Goal: Task Accomplishment & Management: Use online tool/utility

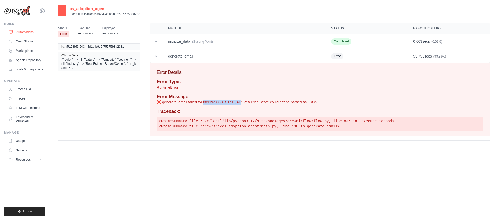
click at [30, 33] on link "Automations" at bounding box center [26, 32] width 39 height 8
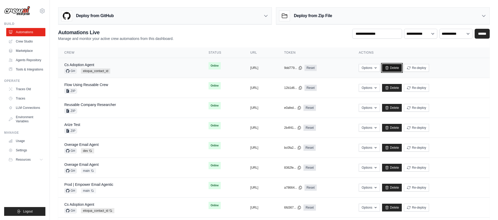
click at [402, 68] on link "Delete" at bounding box center [392, 68] width 20 height 8
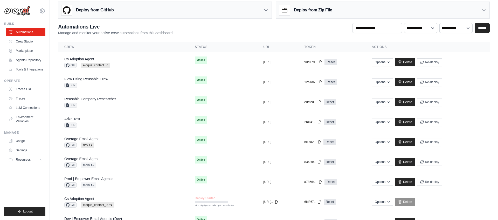
scroll to position [6, 0]
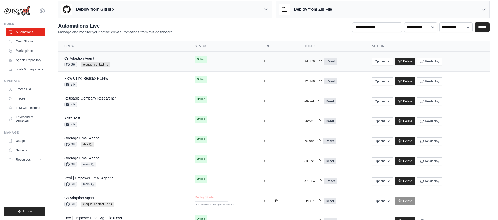
click at [150, 60] on div "Cs Adoption Agent GH eloqua_contact_id" at bounding box center [123, 61] width 118 height 11
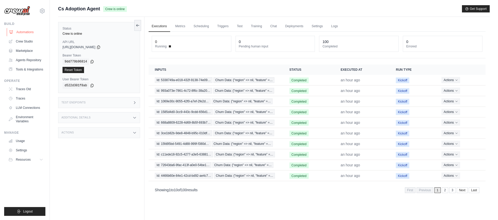
click at [31, 32] on link "Automations" at bounding box center [26, 32] width 39 height 8
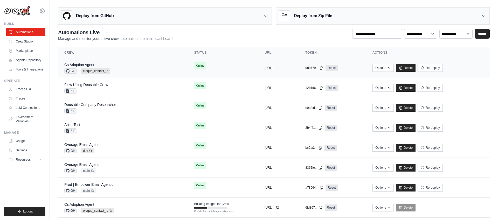
click at [149, 66] on div "Cs Adoption Agent GH eloqua_contact_id" at bounding box center [122, 67] width 117 height 11
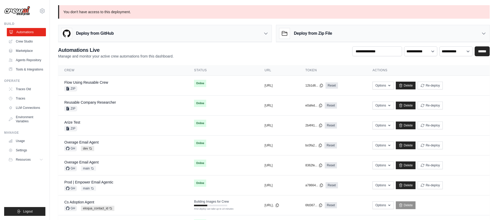
click at [36, 32] on link "Automations" at bounding box center [26, 32] width 39 height 8
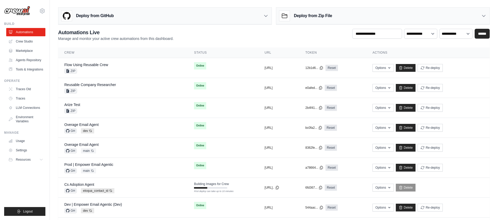
click at [148, 17] on div "Deploy from GitHub" at bounding box center [164, 16] width 213 height 17
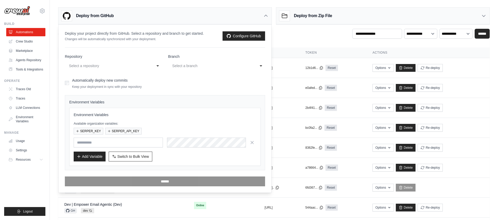
click at [118, 67] on div "Select a repository" at bounding box center [108, 66] width 78 height 6
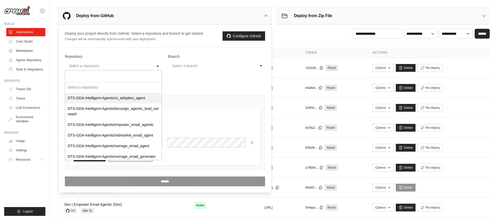
select select "**********"
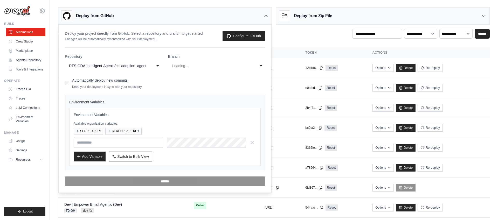
select select "****"
click at [125, 156] on span "Switch to Bulk View" at bounding box center [133, 156] width 32 height 5
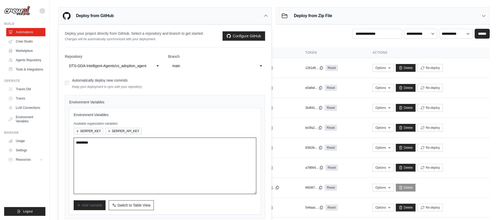
click at [124, 155] on textarea at bounding box center [165, 166] width 183 height 57
paste textarea "**********"
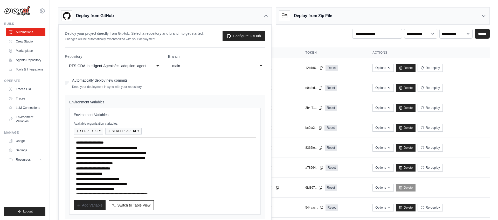
scroll to position [3, 0]
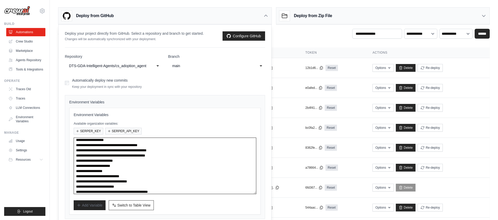
click at [193, 66] on div "main" at bounding box center [211, 66] width 78 height 6
type textarea "**********"
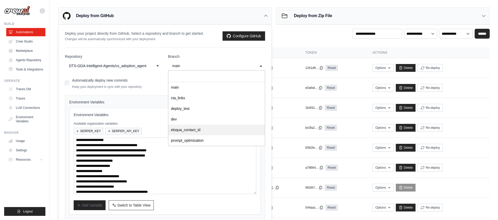
select select "**********"
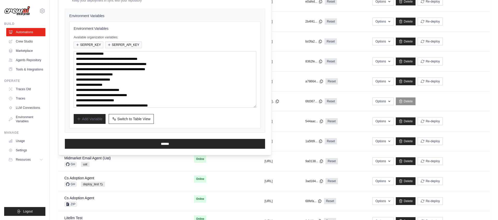
scroll to position [99, 0]
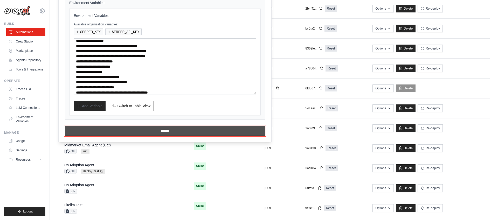
click at [165, 130] on input "******" at bounding box center [165, 131] width 200 height 10
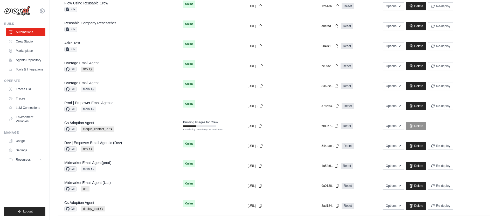
scroll to position [0, 0]
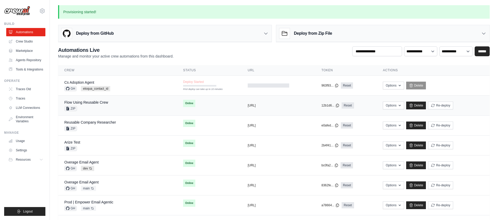
click at [157, 106] on div "Flow Using Reusable Crew ZIP" at bounding box center [117, 105] width 106 height 11
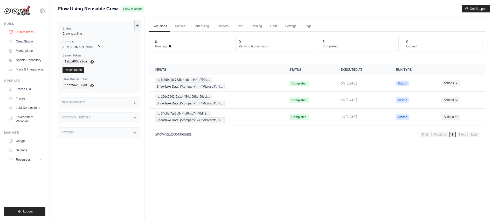
click at [33, 32] on link "Automations" at bounding box center [26, 32] width 39 height 8
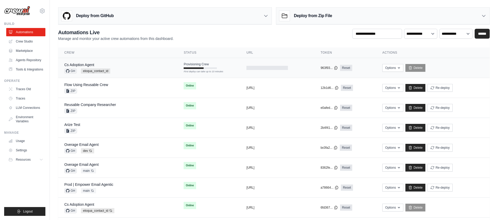
click at [224, 65] on td "Provisioning Crew First deploy can take up to 10 minutes" at bounding box center [208, 65] width 63 height 15
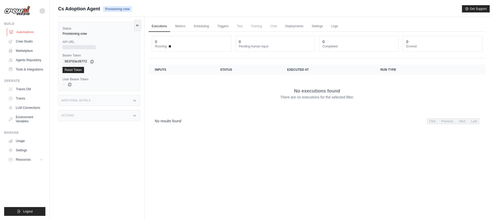
click at [25, 33] on link "Automations" at bounding box center [26, 32] width 39 height 8
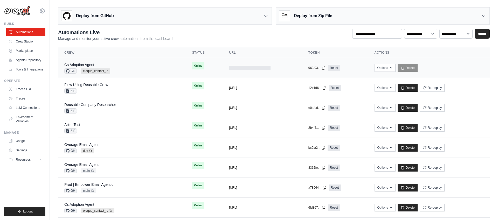
click at [144, 66] on div "Cs Adoption Agent GH eloqua_contact_id" at bounding box center [121, 67] width 115 height 11
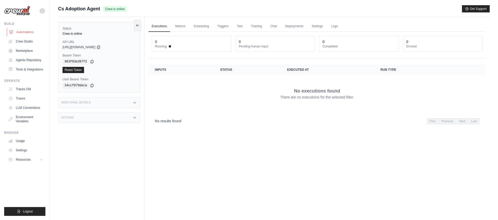
click at [22, 33] on link "Automations" at bounding box center [26, 32] width 39 height 8
click at [30, 32] on link "Automations" at bounding box center [26, 32] width 39 height 8
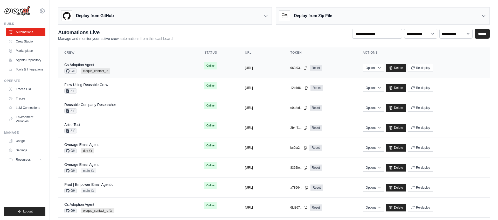
click at [140, 67] on div "Cs Adoption Agent GH eloqua_contact_id" at bounding box center [128, 67] width 128 height 11
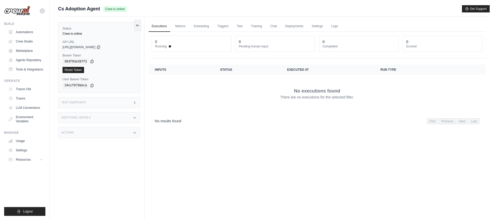
click at [91, 61] on icon at bounding box center [92, 61] width 4 height 4
click at [101, 46] on icon at bounding box center [99, 47] width 4 height 4
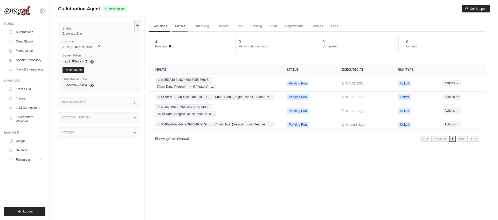
click at [178, 26] on link "Metrics" at bounding box center [180, 26] width 16 height 11
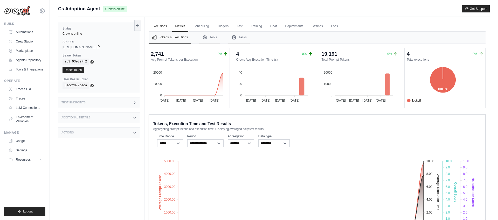
click at [162, 28] on link "Executions" at bounding box center [160, 26] width 22 height 11
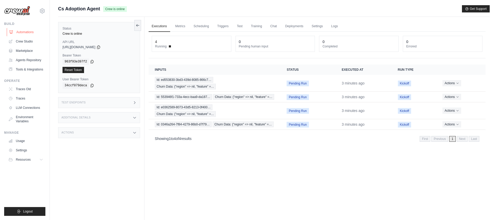
click at [28, 30] on link "Automations" at bounding box center [26, 32] width 39 height 8
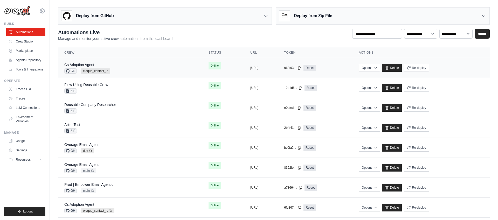
click at [130, 70] on div "Cs Adoption Agent GH eloqua_contact_id" at bounding box center [130, 67] width 132 height 11
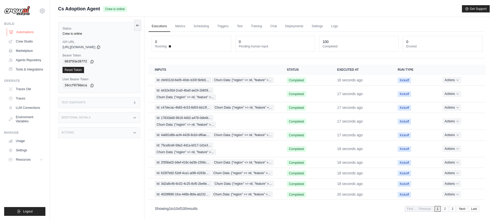
click at [28, 32] on link "Automations" at bounding box center [26, 32] width 39 height 8
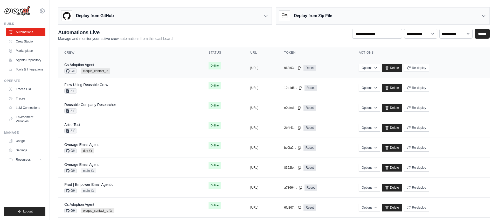
click at [155, 65] on div "Cs Adoption Agent GH eloqua_contact_id" at bounding box center [130, 67] width 132 height 11
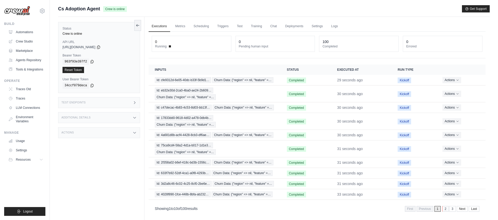
click at [444, 210] on link "2" at bounding box center [445, 209] width 6 height 6
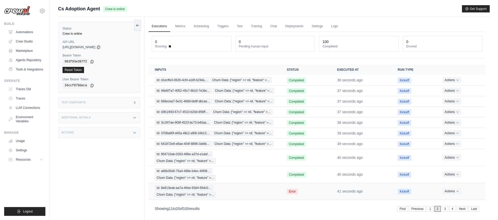
click at [311, 191] on td "Error" at bounding box center [306, 191] width 50 height 17
click at [223, 189] on div "Id: 8e813eab-aa7a-46ee-93d4-65dc0… Churn Data: {"region" => nil, "feature" =…" at bounding box center [215, 191] width 120 height 12
click at [445, 209] on link "3" at bounding box center [445, 209] width 6 height 6
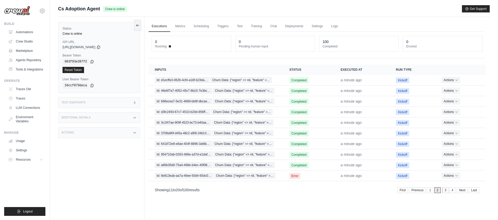
click at [444, 191] on link "3" at bounding box center [445, 191] width 6 height 6
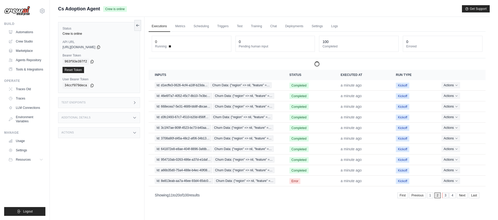
click at [444, 195] on link "3" at bounding box center [445, 196] width 6 height 6
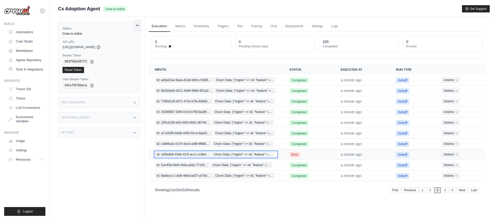
click at [253, 155] on span "Churn Data: {"region" => nil, "feature" =…" at bounding box center [242, 155] width 61 height 6
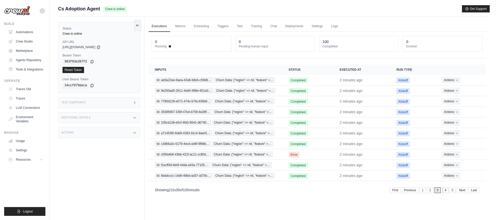
click at [444, 192] on link "4" at bounding box center [445, 191] width 6 height 6
click at [446, 191] on link "5" at bounding box center [445, 191] width 6 height 6
click at [447, 190] on link "6" at bounding box center [445, 191] width 6 height 6
click at [445, 190] on link "7" at bounding box center [445, 191] width 6 height 6
click at [445, 191] on link "8" at bounding box center [445, 191] width 6 height 6
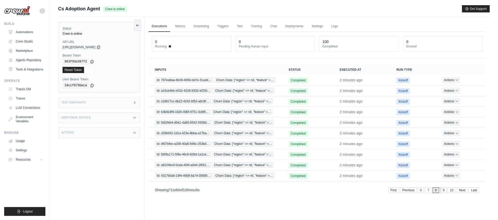
click at [443, 190] on link "9" at bounding box center [444, 191] width 6 height 6
click at [452, 191] on link "10" at bounding box center [452, 191] width 8 height 6
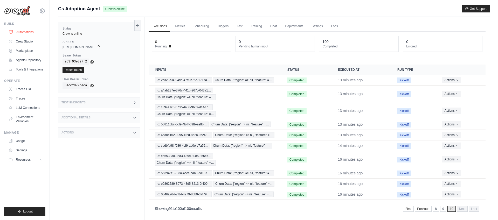
click at [26, 32] on link "Automations" at bounding box center [26, 32] width 39 height 8
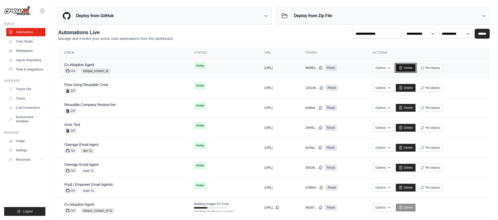
click at [416, 68] on link "Delete" at bounding box center [406, 68] width 20 height 8
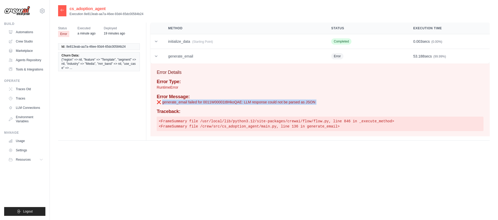
drag, startPoint x: 163, startPoint y: 102, endPoint x: 320, endPoint y: 105, distance: 157.0
click at [320, 105] on div "Error Type: RuntimeError Error Message: ❌ generate_email failed for 0011W00001t…" at bounding box center [320, 105] width 327 height 52
copy div "generate_email failed for 0011W00001t8HkoQAE: LLM response could not be parsed …"
drag, startPoint x: 162, startPoint y: 103, endPoint x: 255, endPoint y: 106, distance: 93.2
click at [222, 104] on p "❌ generate_email failed for 0011W00001sjTh1QAE: Resulting Score could not be pa…" at bounding box center [320, 102] width 327 height 5
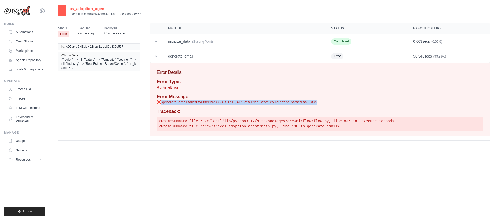
drag, startPoint x: 316, startPoint y: 103, endPoint x: 213, endPoint y: 104, distance: 103.3
click at [162, 101] on p "❌ generate_email failed for 0011W00001sjTh1QAE: Resulting Score could not be pa…" at bounding box center [320, 102] width 327 height 5
copy p "generate_email failed for 0011W00001sjTh1QAE: Resulting Score could not be pars…"
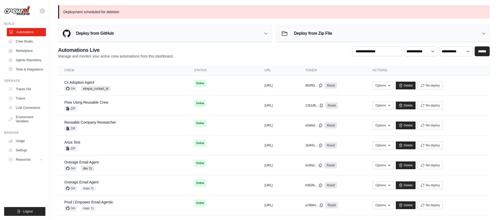
click at [31, 29] on link "Automations" at bounding box center [26, 32] width 39 height 8
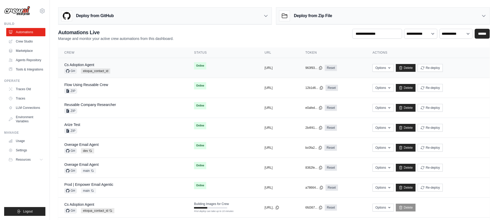
click at [126, 67] on div "Cs Adoption Agent GH eloqua_contact_id" at bounding box center [122, 67] width 117 height 11
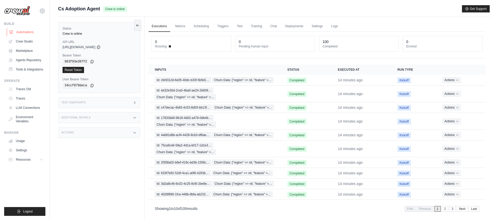
click at [27, 32] on link "Automations" at bounding box center [26, 32] width 39 height 8
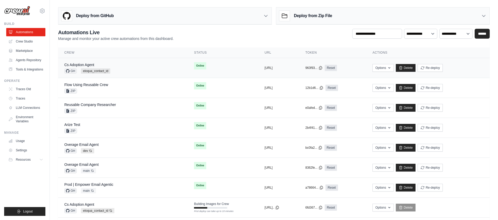
click at [132, 71] on div "Cs Adoption Agent GH eloqua_contact_id" at bounding box center [122, 67] width 117 height 11
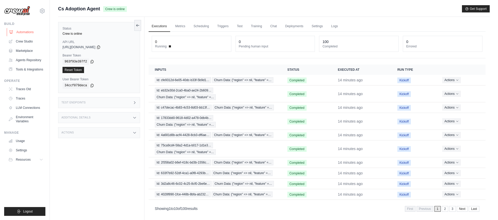
click at [28, 32] on link "Automations" at bounding box center [26, 32] width 39 height 8
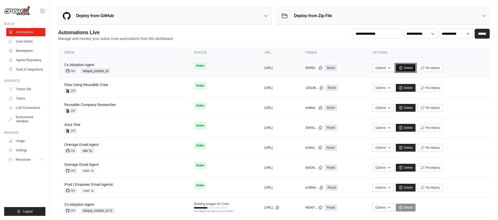
click at [416, 68] on link "Delete" at bounding box center [406, 68] width 20 height 8
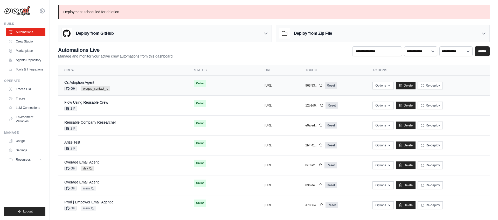
click at [137, 86] on div "Cs Adoption Agent GH eloqua_contact_id" at bounding box center [122, 85] width 117 height 11
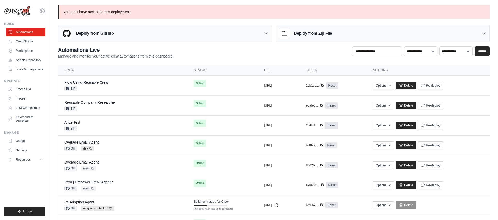
click at [102, 30] on div "Deploy from GitHub" at bounding box center [87, 33] width 52 height 10
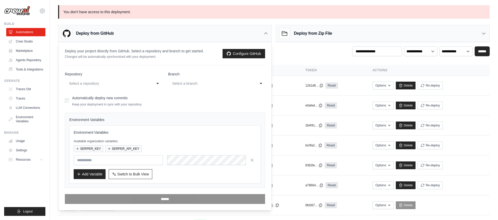
click at [119, 86] on div "Select a repository" at bounding box center [108, 83] width 78 height 6
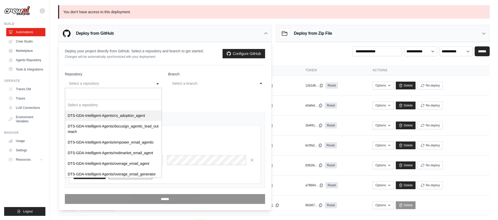
select select "**********"
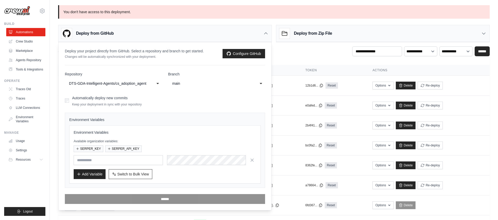
click at [203, 84] on div "main" at bounding box center [211, 83] width 78 height 6
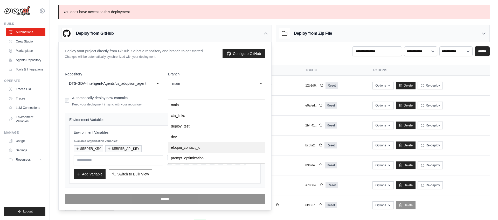
select select "**********"
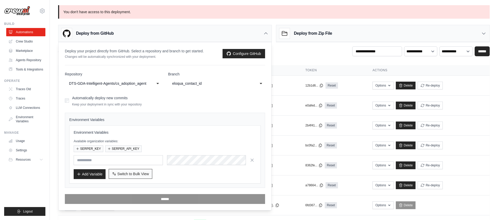
click at [133, 174] on form "**********" at bounding box center [165, 138] width 200 height 133
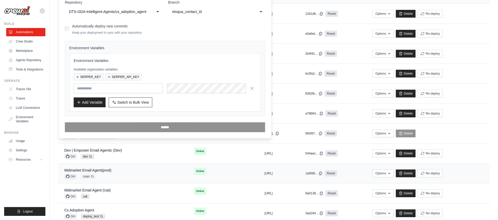
scroll to position [73, 0]
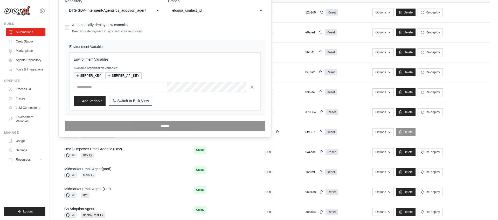
click at [126, 101] on span "Switch to Bulk View" at bounding box center [133, 100] width 32 height 5
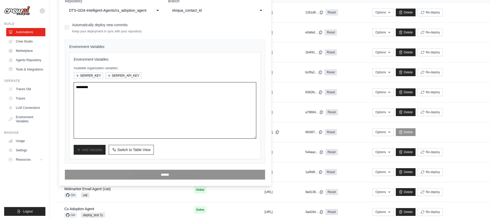
click at [103, 96] on textarea at bounding box center [165, 110] width 183 height 57
paste textarea "**********"
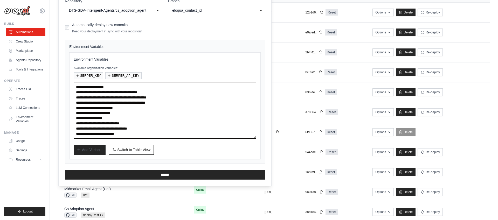
scroll to position [3, 0]
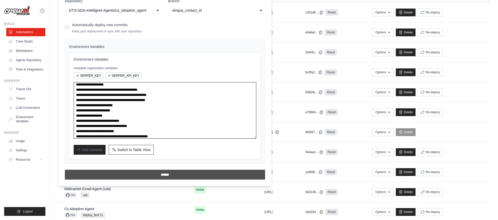
type textarea "**********"
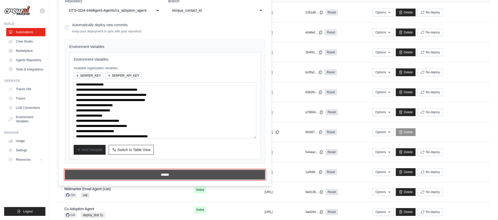
click at [153, 177] on input "******" at bounding box center [165, 175] width 200 height 10
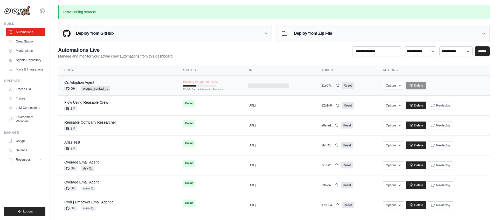
scroll to position [2, 0]
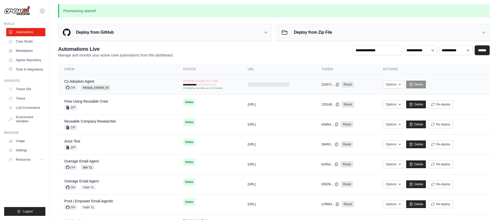
click at [223, 81] on td "Building Images for Crew First deploy can take up to 10 minutes" at bounding box center [209, 82] width 65 height 15
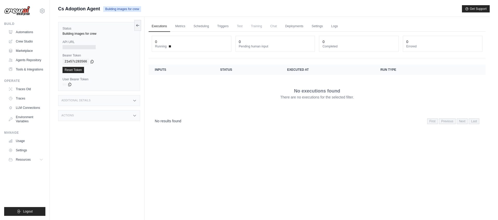
scroll to position [1, 0]
click at [333, 27] on link "Logs" at bounding box center [334, 25] width 13 height 11
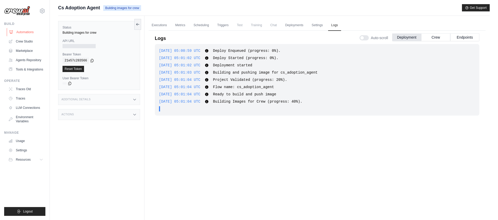
click at [29, 30] on link "Automations" at bounding box center [26, 32] width 39 height 8
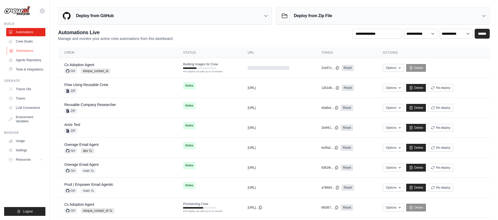
click at [28, 50] on link "Marketplace" at bounding box center [26, 51] width 39 height 8
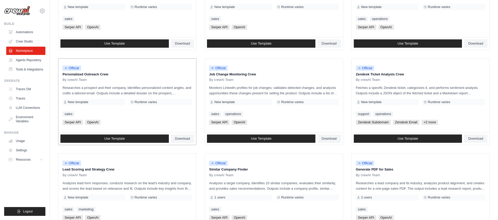
scroll to position [200, 0]
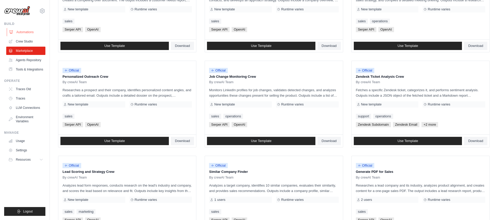
click at [26, 31] on link "Automations" at bounding box center [26, 32] width 39 height 8
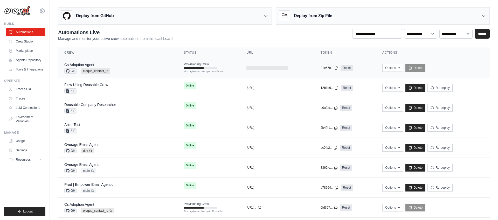
click at [156, 68] on div "Cs Adoption Agent GH eloqua_contact_id" at bounding box center [117, 67] width 107 height 11
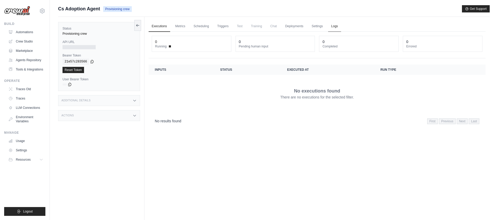
click at [339, 26] on link "Logs" at bounding box center [334, 26] width 13 height 11
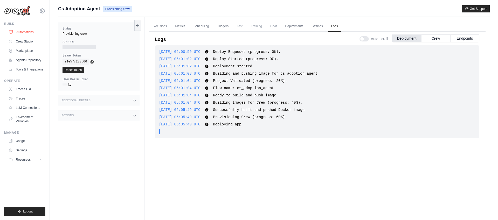
click at [24, 32] on link "Automations" at bounding box center [26, 32] width 39 height 8
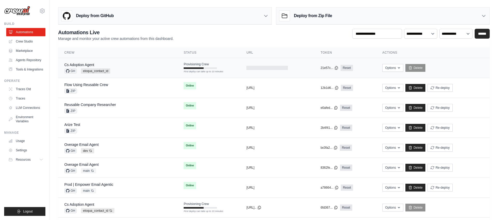
click at [139, 65] on div "Cs Adoption Agent GH eloqua_contact_id" at bounding box center [117, 67] width 107 height 11
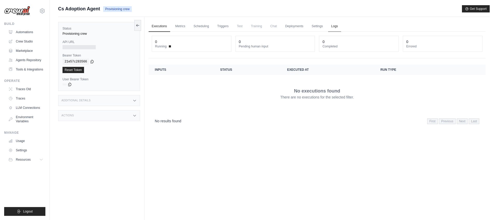
click at [334, 27] on link "Logs" at bounding box center [334, 26] width 13 height 11
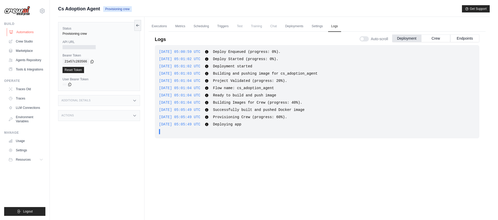
click at [23, 31] on link "Automations" at bounding box center [26, 32] width 39 height 8
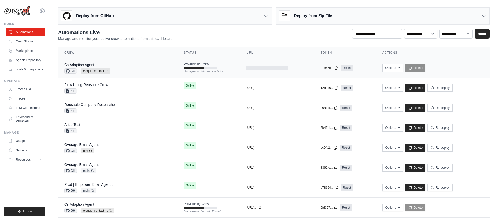
click at [123, 70] on div "Cs Adoption Agent GH eloqua_contact_id" at bounding box center [117, 67] width 107 height 11
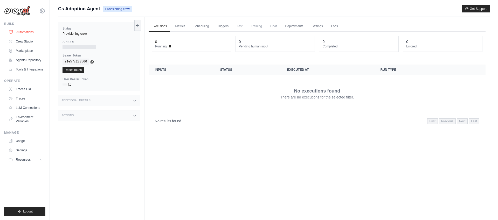
click at [28, 30] on link "Automations" at bounding box center [26, 32] width 39 height 8
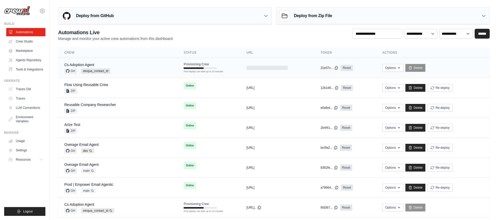
click at [133, 71] on div "Cs Adoption Agent GH eloqua_contact_id" at bounding box center [117, 67] width 107 height 11
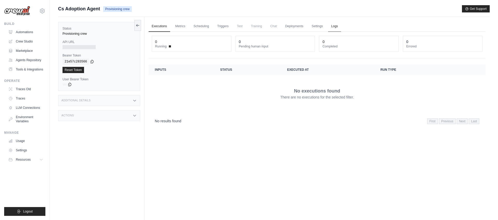
click at [332, 27] on link "Logs" at bounding box center [334, 26] width 13 height 11
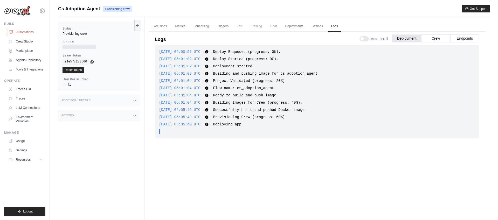
click at [23, 31] on link "Automations" at bounding box center [26, 32] width 39 height 8
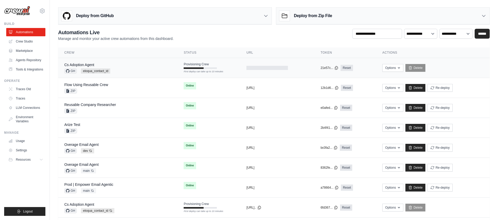
click at [168, 65] on td "Cs Adoption Agent GH eloqua_contact_id" at bounding box center [117, 68] width 119 height 20
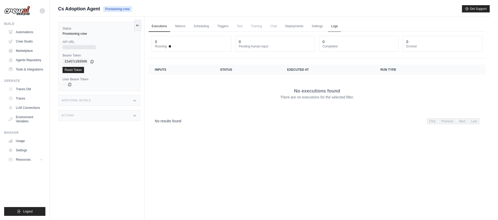
click at [332, 26] on link "Logs" at bounding box center [334, 26] width 13 height 11
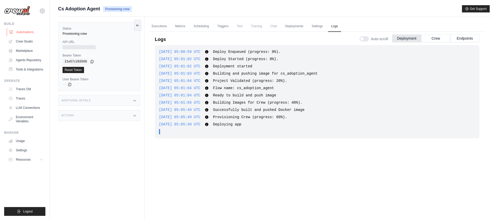
click at [28, 32] on link "Automations" at bounding box center [26, 32] width 39 height 8
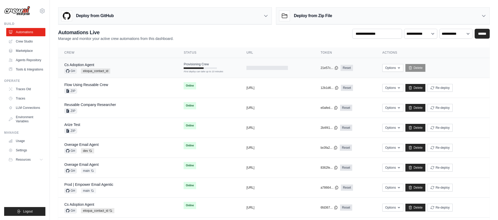
click at [142, 66] on div "Cs Adoption Agent GH eloqua_contact_id" at bounding box center [117, 67] width 107 height 11
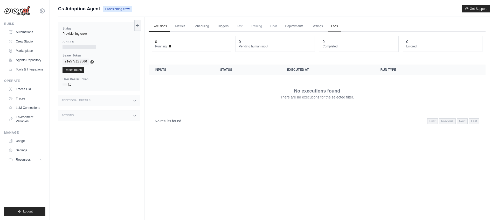
click at [335, 22] on link "Logs" at bounding box center [334, 26] width 13 height 11
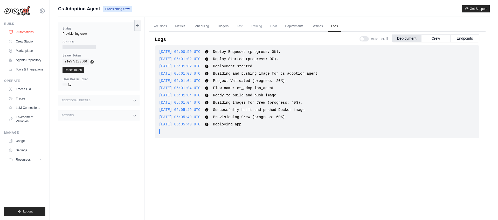
scroll to position [0, 0]
click at [23, 33] on link "Automations" at bounding box center [26, 32] width 39 height 8
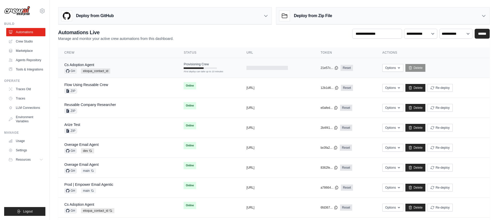
click at [145, 68] on div "Cs Adoption Agent GH eloqua_contact_id" at bounding box center [117, 67] width 107 height 11
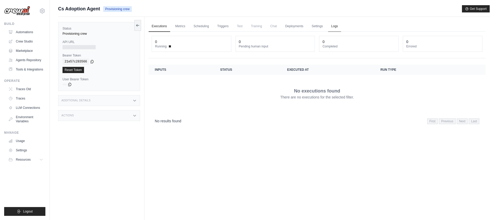
click at [337, 26] on link "Logs" at bounding box center [334, 26] width 13 height 11
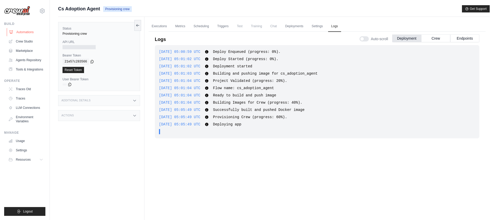
click at [26, 31] on link "Automations" at bounding box center [26, 32] width 39 height 8
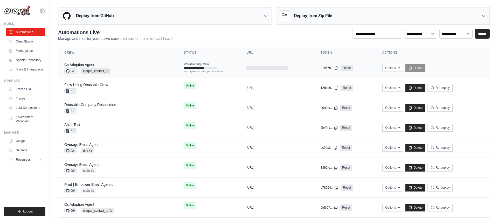
click at [193, 67] on div at bounding box center [194, 68] width 20 height 2
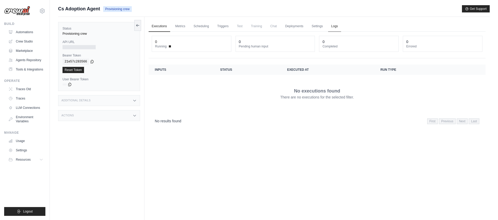
click at [333, 27] on link "Logs" at bounding box center [334, 26] width 13 height 11
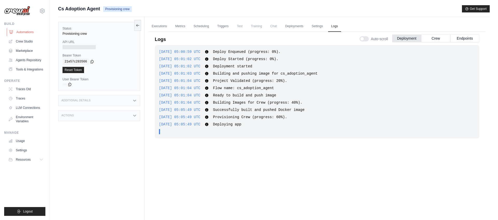
click at [31, 31] on link "Automations" at bounding box center [26, 32] width 39 height 8
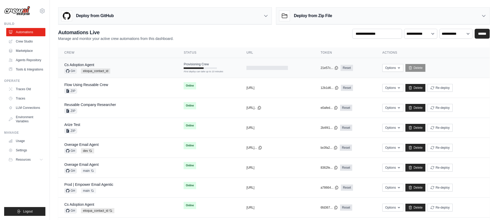
click at [212, 67] on div "First deploy can take up to 10 minutes" at bounding box center [200, 68] width 33 height 2
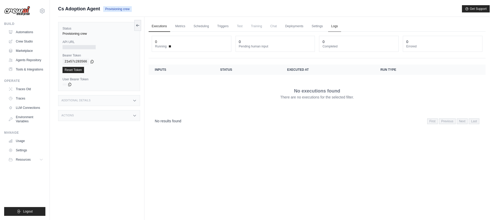
click at [334, 25] on link "Logs" at bounding box center [334, 26] width 13 height 11
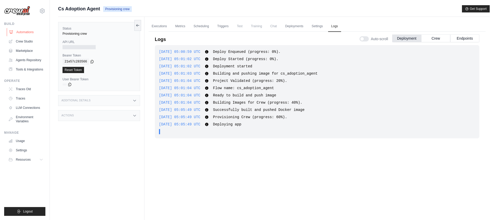
click at [22, 31] on link "Automations" at bounding box center [26, 32] width 39 height 8
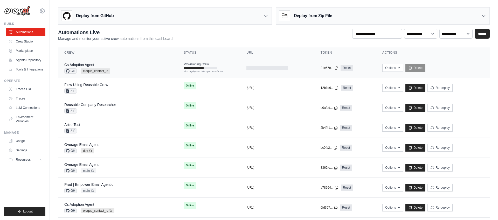
click at [167, 72] on div "Cs Adoption Agent GH eloqua_contact_id" at bounding box center [117, 67] width 107 height 11
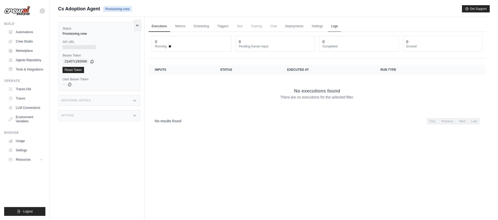
click at [336, 29] on link "Logs" at bounding box center [334, 26] width 13 height 11
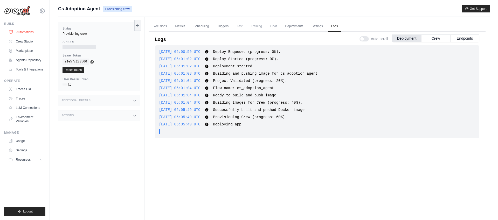
click at [22, 31] on link "Automations" at bounding box center [26, 32] width 39 height 8
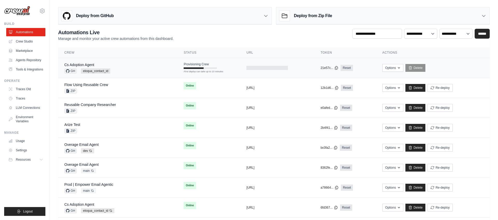
click at [217, 66] on td "Provisioning Crew First deploy can take up to 10 minutes" at bounding box center [208, 65] width 63 height 15
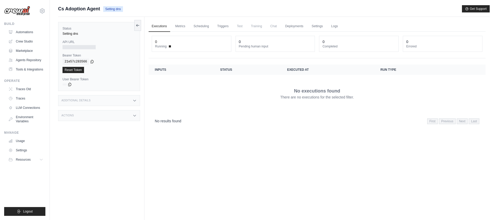
click at [342, 26] on ul "Executions Metrics Scheduling Triggers Test Training Chat Deployments Settings …" at bounding box center [317, 26] width 337 height 11
click at [334, 26] on link "Logs" at bounding box center [334, 26] width 13 height 11
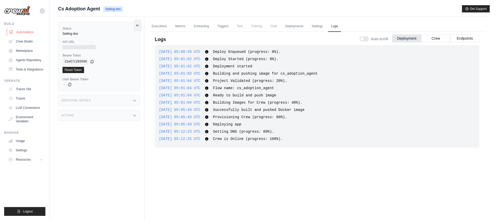
click at [28, 32] on link "Automations" at bounding box center [26, 32] width 39 height 8
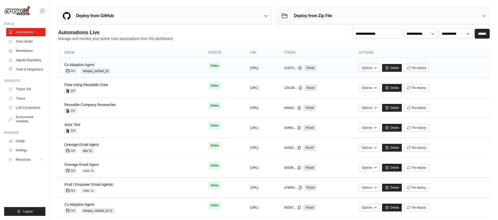
click at [244, 67] on td "copied https://cs-adoption-agent-22f7bbd1-" at bounding box center [261, 68] width 34 height 20
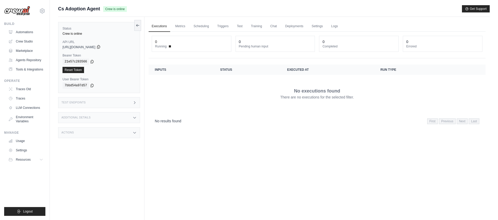
click at [101, 47] on icon at bounding box center [99, 47] width 4 height 4
click at [94, 61] on icon at bounding box center [92, 61] width 4 height 4
click at [101, 46] on icon at bounding box center [99, 47] width 4 height 4
click at [158, 25] on link "Executions" at bounding box center [160, 26] width 22 height 11
click at [31, 32] on link "Automations" at bounding box center [26, 32] width 39 height 8
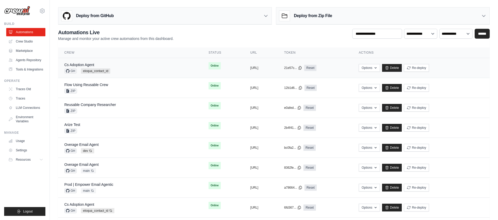
click at [250, 66] on div "copied" at bounding box center [255, 66] width 11 height 6
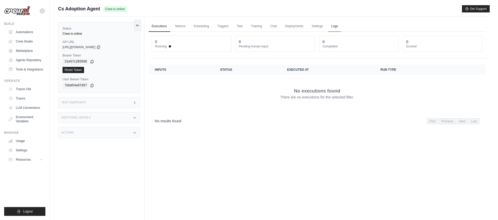
click at [337, 26] on link "Logs" at bounding box center [334, 26] width 13 height 11
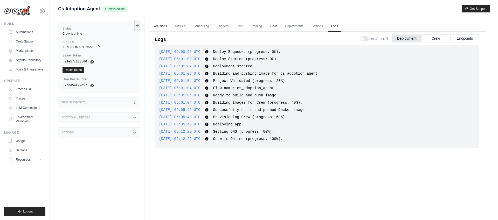
click at [159, 27] on link "Executions" at bounding box center [160, 26] width 22 height 11
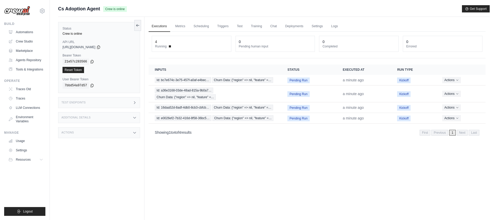
click at [77, 34] on div "Crew is online" at bounding box center [99, 34] width 73 height 4
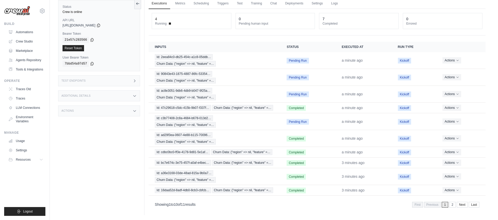
scroll to position [23, 0]
click at [25, 31] on link "Automations" at bounding box center [26, 32] width 39 height 8
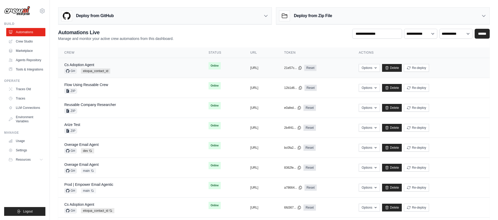
click at [207, 65] on td "Online" at bounding box center [223, 66] width 42 height 16
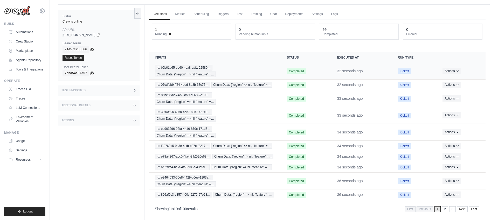
scroll to position [22, 0]
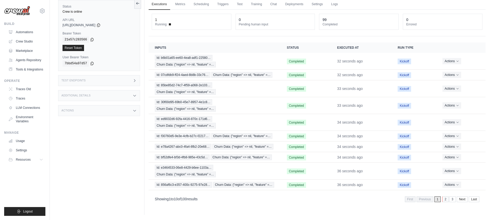
click at [444, 200] on link "2" at bounding box center [445, 200] width 6 height 6
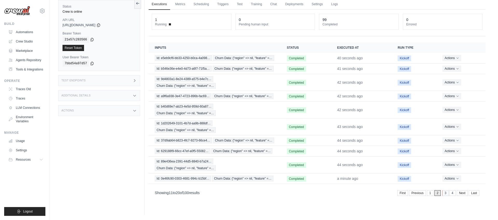
click at [445, 194] on link "3" at bounding box center [445, 193] width 6 height 6
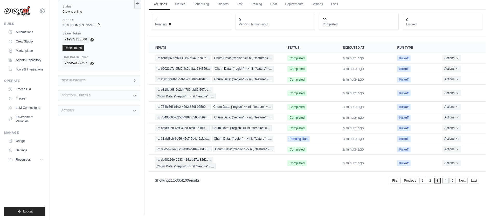
click at [445, 181] on link "4" at bounding box center [445, 181] width 6 height 6
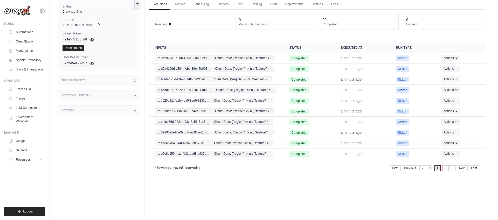
click at [446, 169] on link "5" at bounding box center [445, 169] width 6 height 6
click at [445, 169] on link "6" at bounding box center [445, 169] width 6 height 6
click at [446, 169] on link "7" at bounding box center [445, 169] width 6 height 6
click at [445, 169] on link "8" at bounding box center [445, 169] width 6 height 6
click at [444, 169] on link "9" at bounding box center [444, 169] width 6 height 6
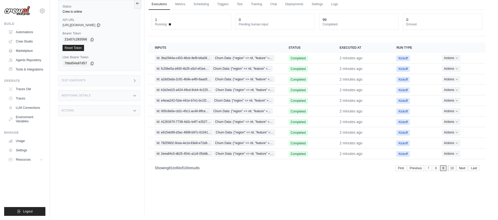
click at [451, 169] on link "10" at bounding box center [452, 169] width 8 height 6
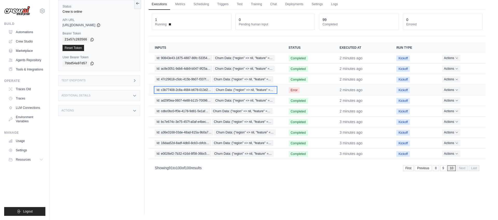
drag, startPoint x: 255, startPoint y: 89, endPoint x: 260, endPoint y: 90, distance: 5.8
click at [255, 89] on span "Churn Data: {"region" => nil, "feature" =…" at bounding box center [244, 90] width 61 height 6
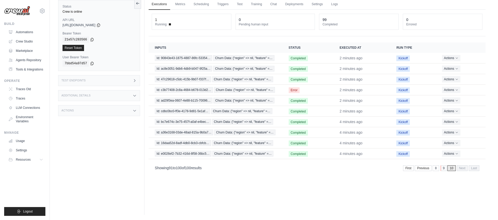
click at [443, 168] on link "9" at bounding box center [444, 169] width 6 height 6
click at [436, 169] on link "8" at bounding box center [436, 169] width 6 height 6
click at [428, 169] on link "7" at bounding box center [429, 169] width 6 height 6
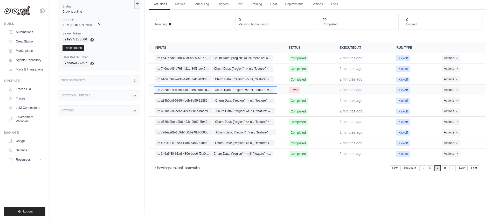
click at [240, 88] on span "Churn Data: {"region" => nil, "feature" =…" at bounding box center [243, 90] width 61 height 6
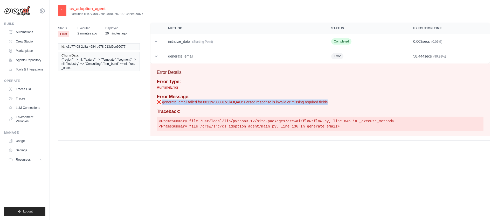
drag, startPoint x: 330, startPoint y: 102, endPoint x: 163, endPoint y: 102, distance: 167.6
click at [163, 102] on p "❌ generate_email failed for 0011W00001txJkOQAU: Parsed response is invalid or m…" at bounding box center [320, 102] width 327 height 5
copy p "generate_email failed for 0011W00001txJkOQAU: Parsed response is invalid or mis…"
drag, startPoint x: 333, startPoint y: 102, endPoint x: 221, endPoint y: 100, distance: 112.1
click at [162, 102] on p "❌ generate_email failed for 0011W00001v7nCWQAY: Parsed response is invalid or m…" at bounding box center [320, 102] width 327 height 5
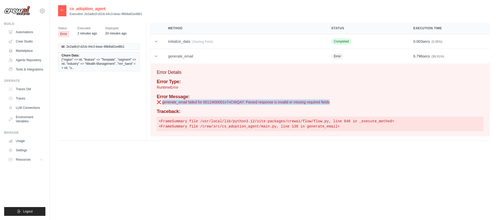
copy p "generate_email failed for 0011W00001v7nCWQAY: Parsed response is invalid or mis…"
